Goal: Information Seeking & Learning: Find specific fact

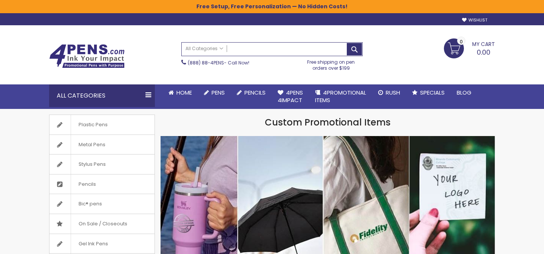
click at [257, 49] on input "Search" at bounding box center [272, 49] width 180 height 13
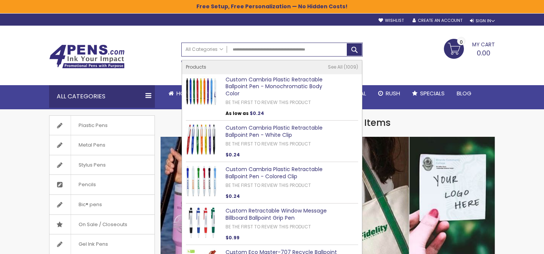
click at [268, 85] on link "Custom Cambria Plastic Retractable Ballpoint Pen - Monochromatic Body Color" at bounding box center [273, 87] width 97 height 22
type input "**********"
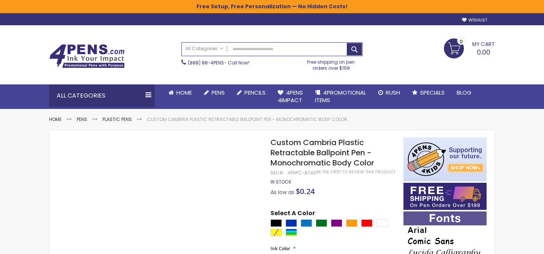
scroll to position [21, 0]
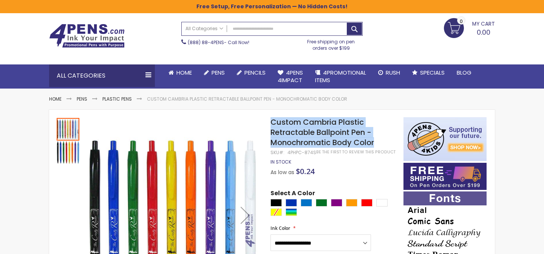
drag, startPoint x: 270, startPoint y: 120, endPoint x: 380, endPoint y: 144, distance: 112.8
click at [380, 144] on h1 "Custom Cambria Plastic Retractable Ballpoint Pen - Monochromatic Body Color" at bounding box center [332, 132] width 125 height 31
copy span "Custom Cambria Plastic Retractable Ballpoint Pen - Monochromatic Body Color"
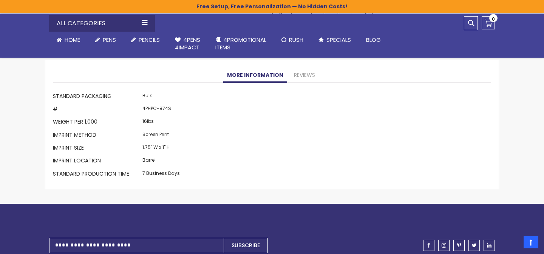
scroll to position [799, 0]
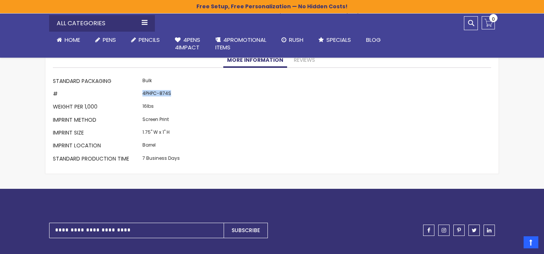
drag, startPoint x: 174, startPoint y: 87, endPoint x: 140, endPoint y: 87, distance: 33.6
click at [140, 88] on td "4PHPC-874S" at bounding box center [160, 94] width 41 height 13
copy td "4PHPC-874S"
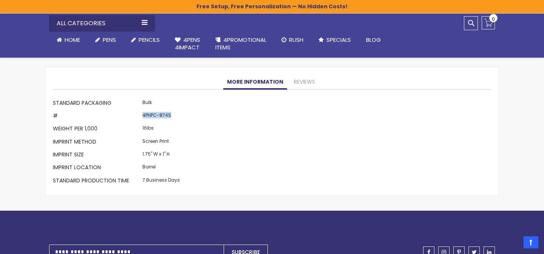
scroll to position [777, 0]
click at [164, 111] on td "4PHPC-874S" at bounding box center [160, 117] width 41 height 13
drag, startPoint x: 182, startPoint y: 108, endPoint x: 140, endPoint y: 108, distance: 41.5
click at [140, 108] on div "More Information Standard Packaging Bulk # 4PHPC-874S Weight per 1,000 16lbs Im…" at bounding box center [272, 143] width 438 height 91
click at [149, 112] on td "4PHPC-874S" at bounding box center [160, 117] width 41 height 13
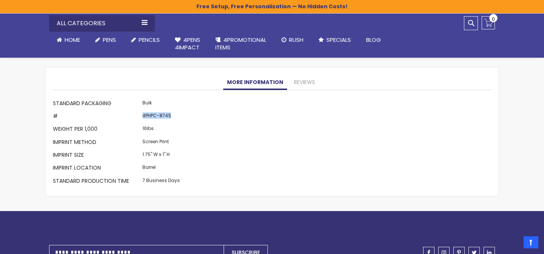
drag, startPoint x: 142, startPoint y: 110, endPoint x: 177, endPoint y: 109, distance: 35.1
click at [177, 111] on td "4PHPC-874S" at bounding box center [160, 117] width 41 height 13
copy td "4PHPC-874S"
click at [303, 178] on div "More Information Standard Packaging Bulk # 4PHPC-874S Weight per 1,000 16lbs Im…" at bounding box center [272, 143] width 438 height 91
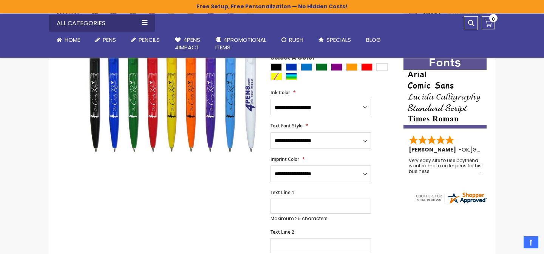
scroll to position [158, 0]
